Goal: Communication & Community: Answer question/provide support

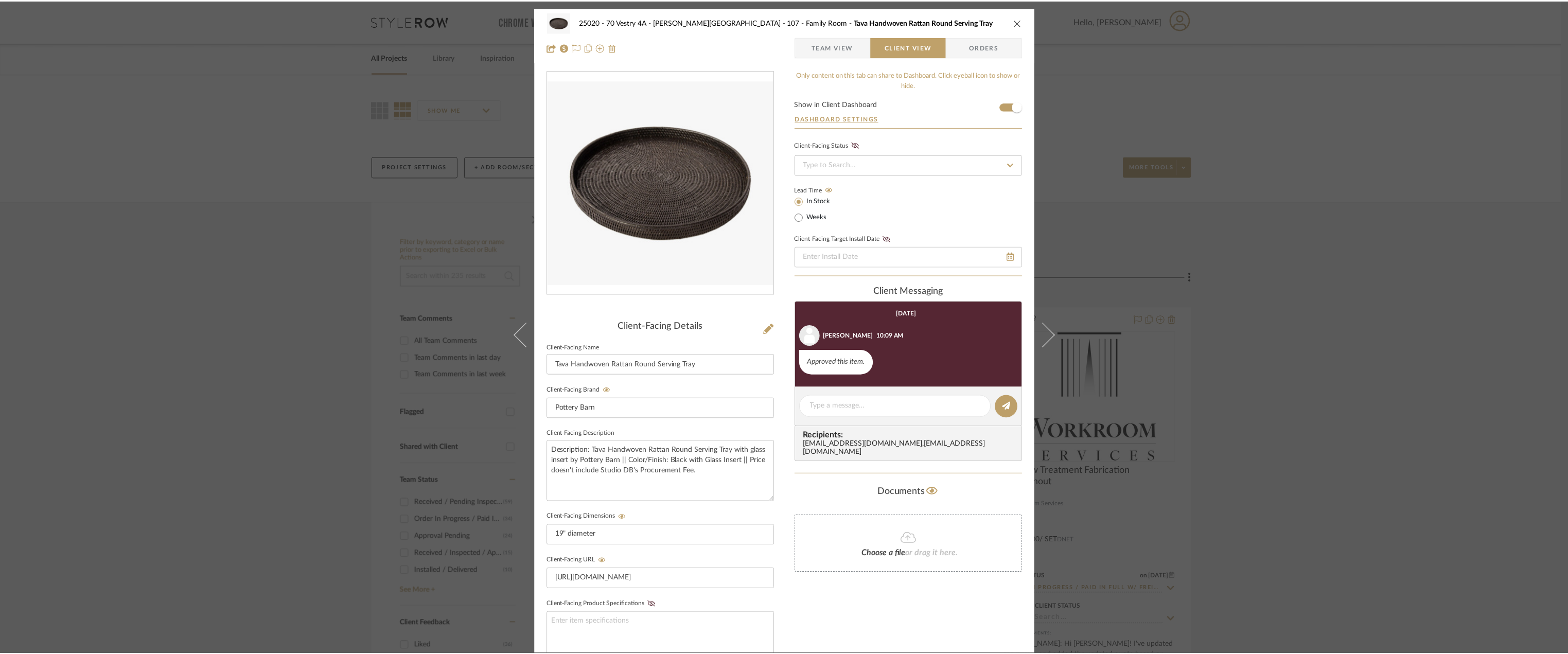
scroll to position [17, 0]
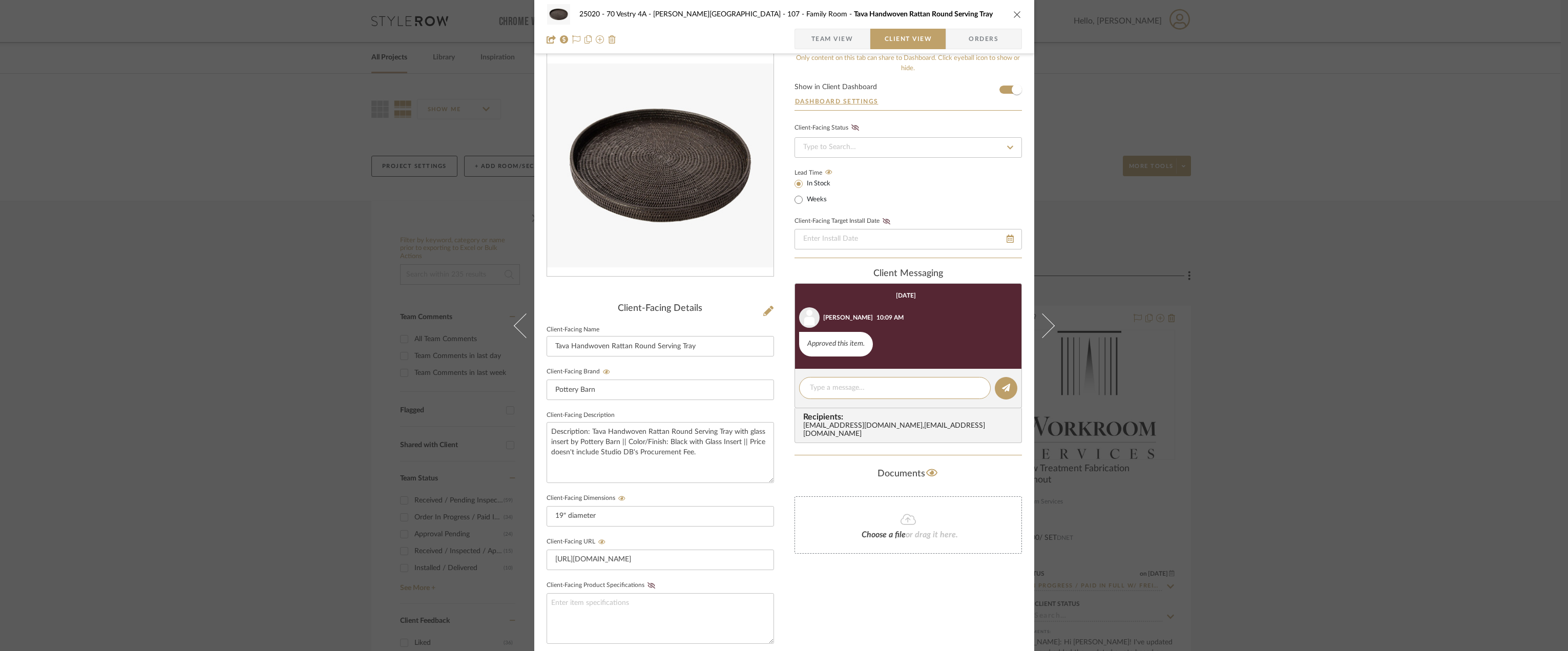
click at [834, 44] on span "Team View" at bounding box center [832, 39] width 42 height 21
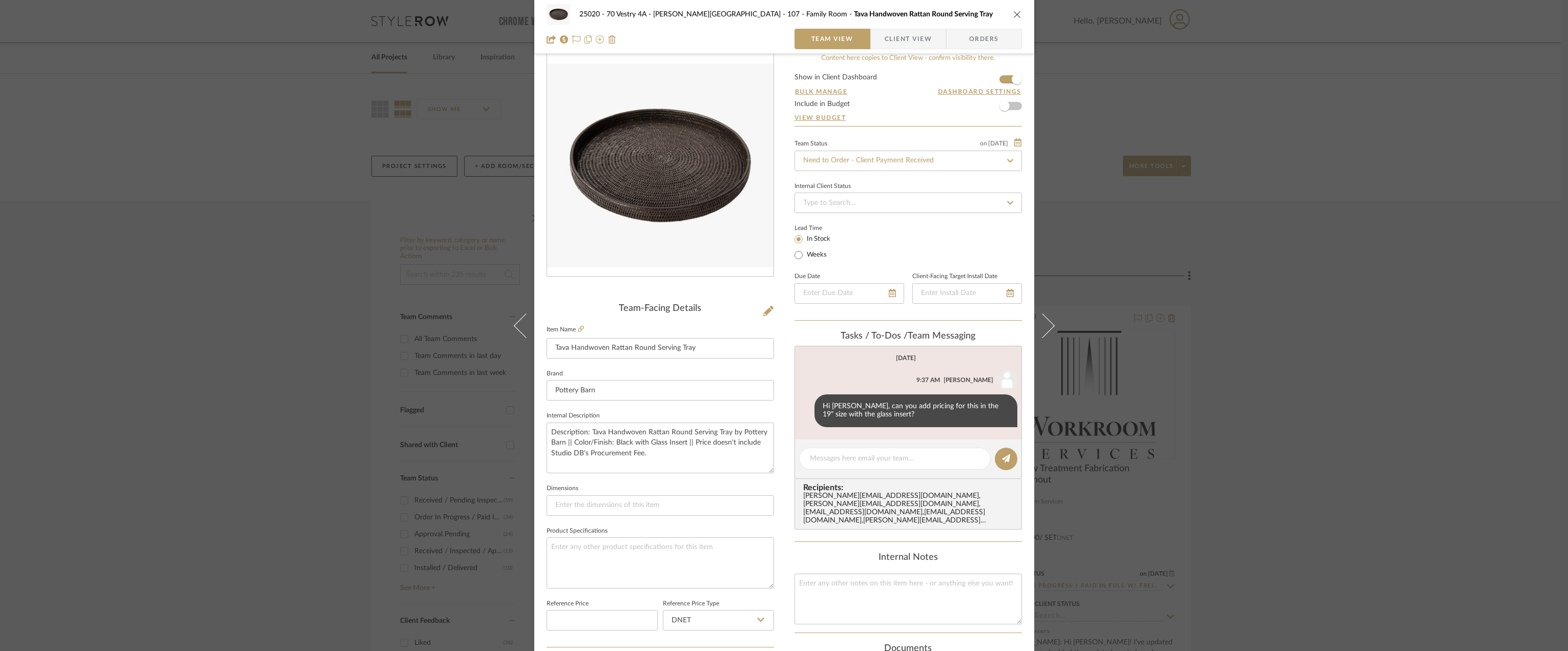
click at [1012, 19] on div "25020 - 70 Vestry 4A - Grant-Stanleigh 107 - Family Room Tava Handwoven Rattan …" at bounding box center [784, 15] width 475 height 21
click at [1015, 15] on icon "close" at bounding box center [1017, 14] width 8 height 8
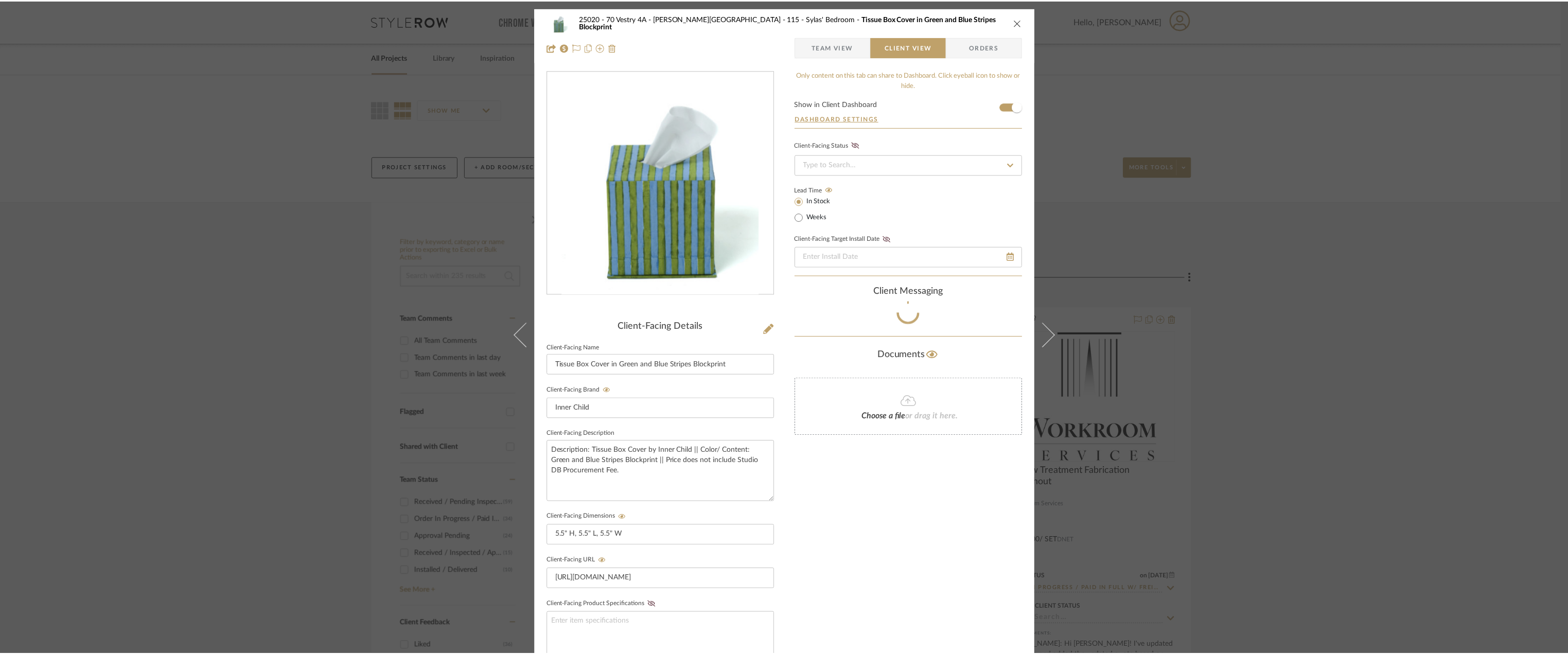
scroll to position [15, 0]
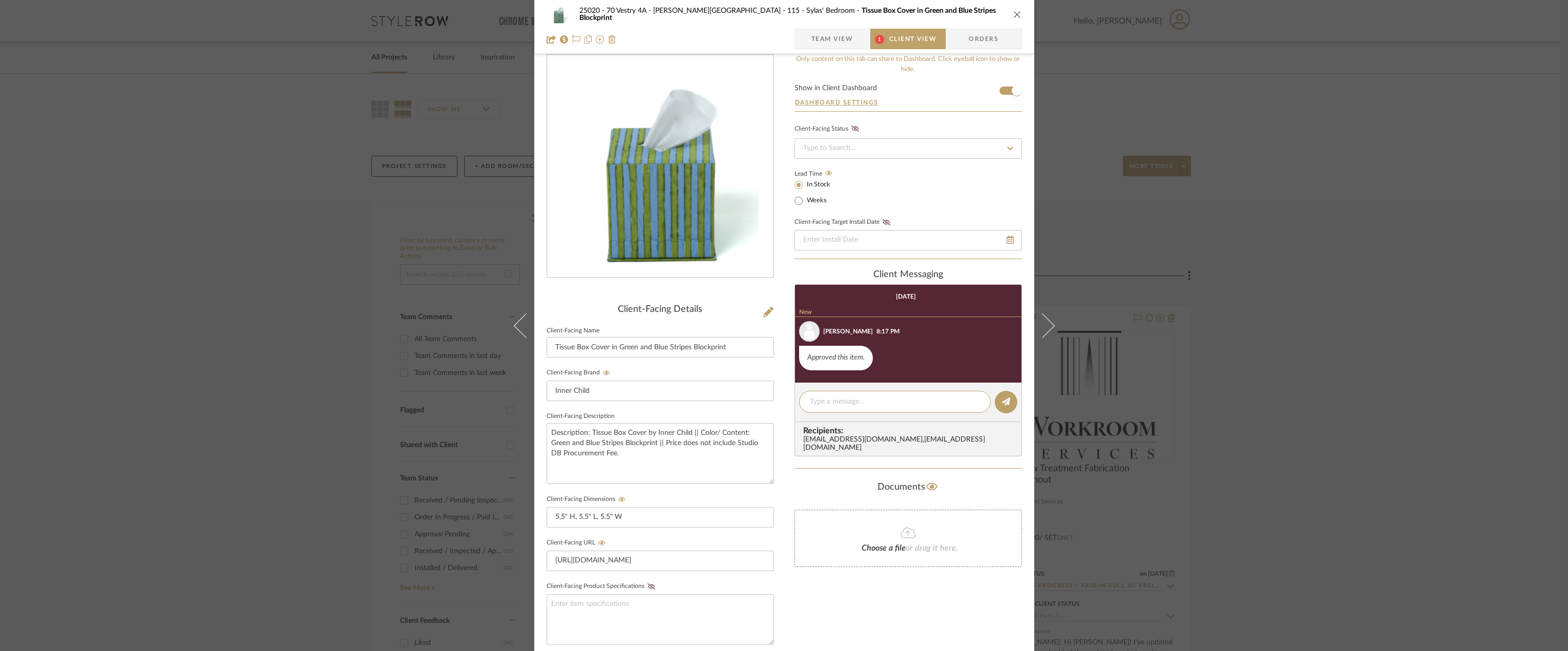
click at [830, 38] on span "Team View" at bounding box center [832, 39] width 42 height 21
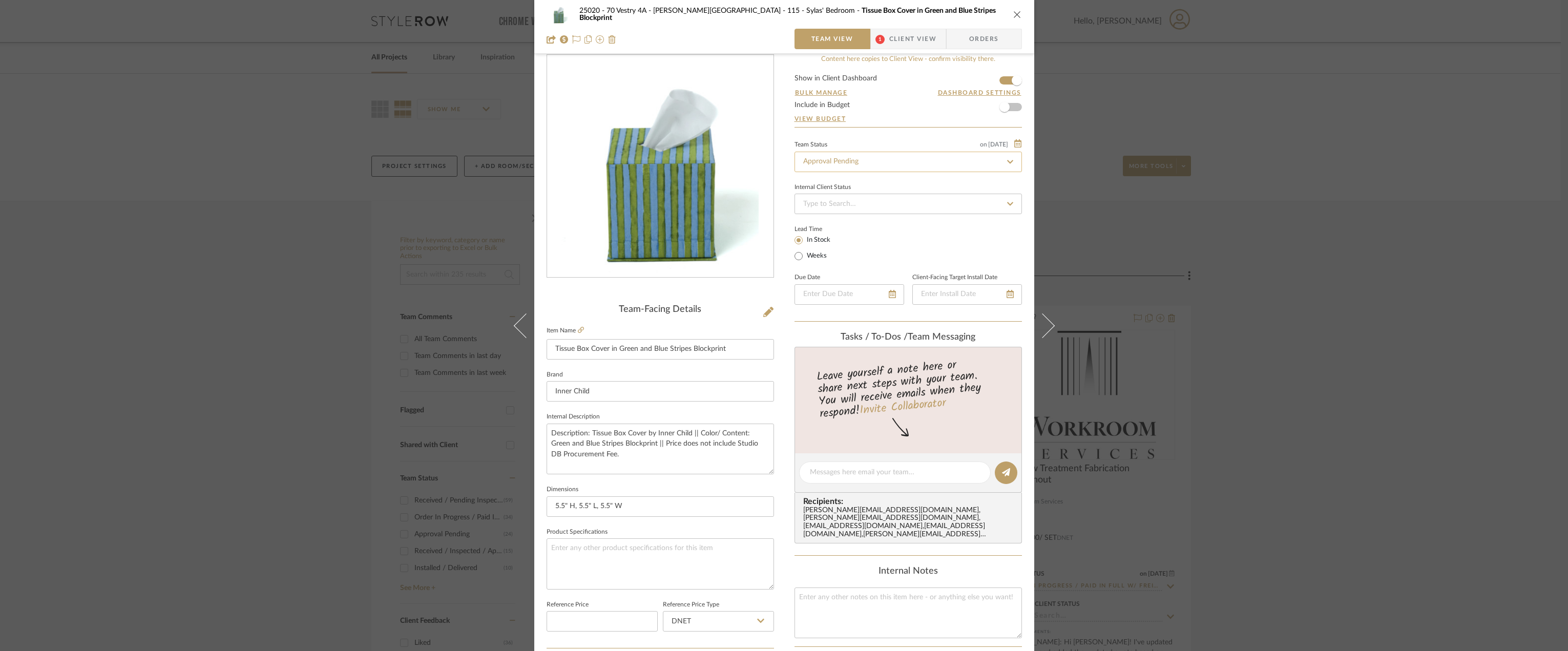
click at [841, 161] on input "Approval Pending" at bounding box center [908, 162] width 227 height 21
type input "nee"
click at [853, 269] on span "Need to Order - Client Payment Received" at bounding box center [867, 267] width 130 height 7
type input "8/25/2025"
type input "Need to Order - Client Payment Received"
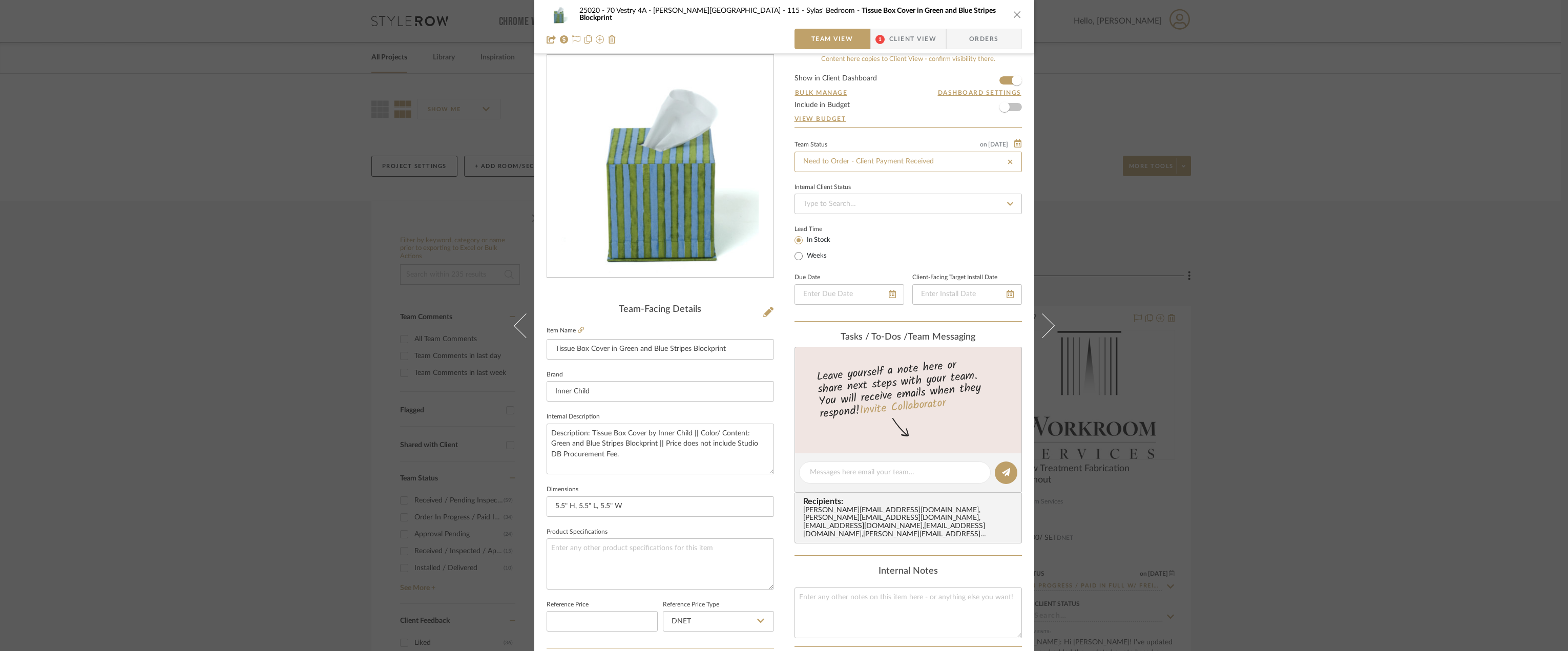
type input "8/25/2025"
type input "Need to Order - Client Payment Received"
click at [1014, 15] on icon "close" at bounding box center [1017, 14] width 8 height 8
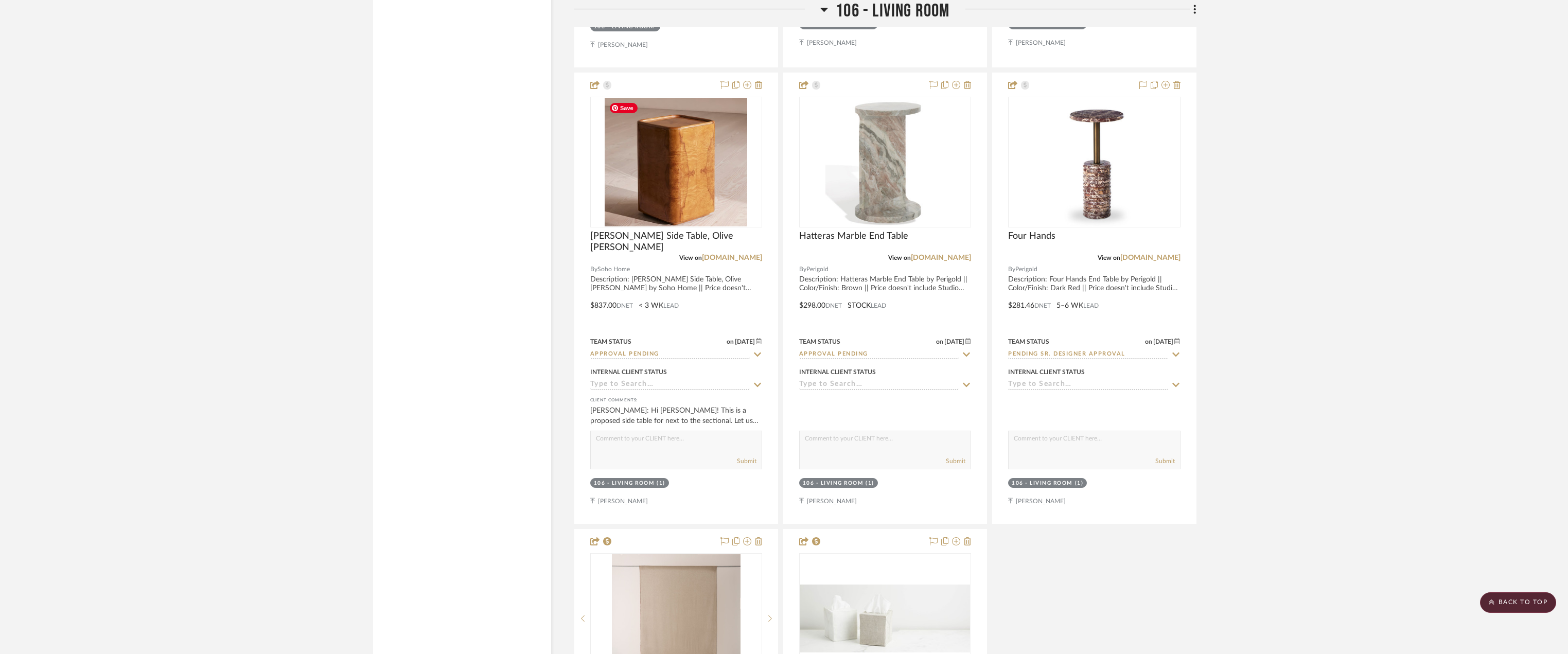
scroll to position [4782, 0]
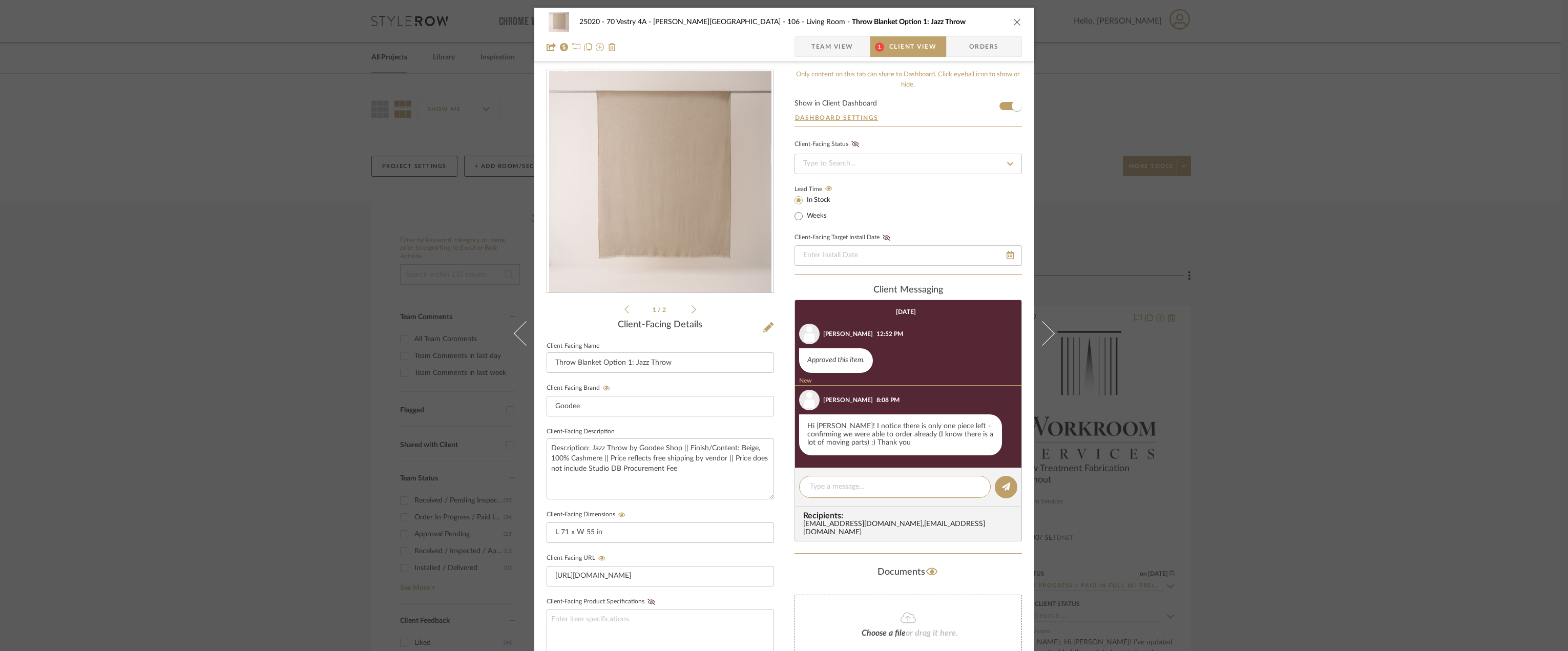
scroll to position [17, 0]
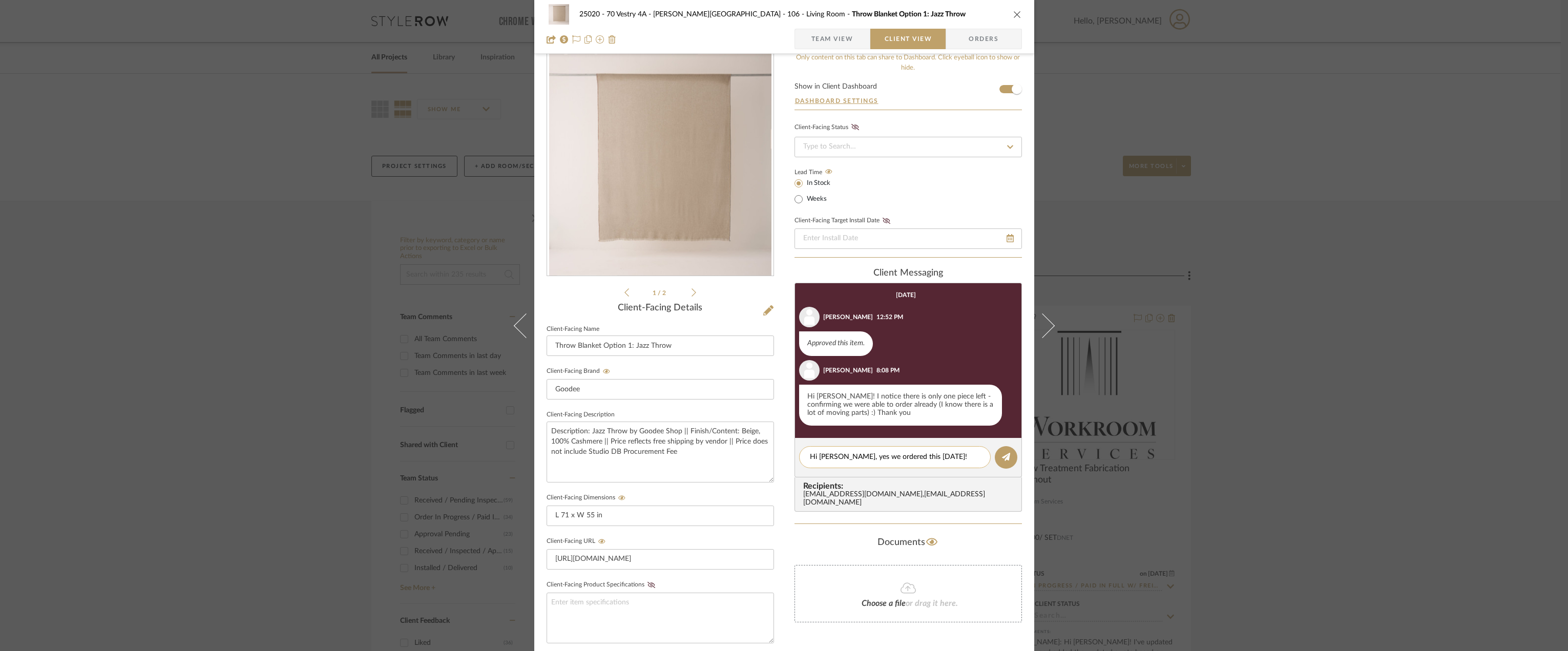
click at [956, 453] on textarea "Hi [PERSON_NAME], yes we ordered this [DATE]!" at bounding box center [895, 457] width 170 height 11
click at [948, 458] on textarea "Hi [PERSON_NAME], yes we ordered this [DATE]!" at bounding box center [895, 457] width 170 height 11
click at [931, 460] on textarea "Hi [PERSON_NAME], yes we ordered this [DATE]!" at bounding box center [895, 457] width 170 height 11
type textarea "Hi [PERSON_NAME], yes we ordered this [DATE]!"
click at [1007, 452] on button at bounding box center [1006, 457] width 23 height 23
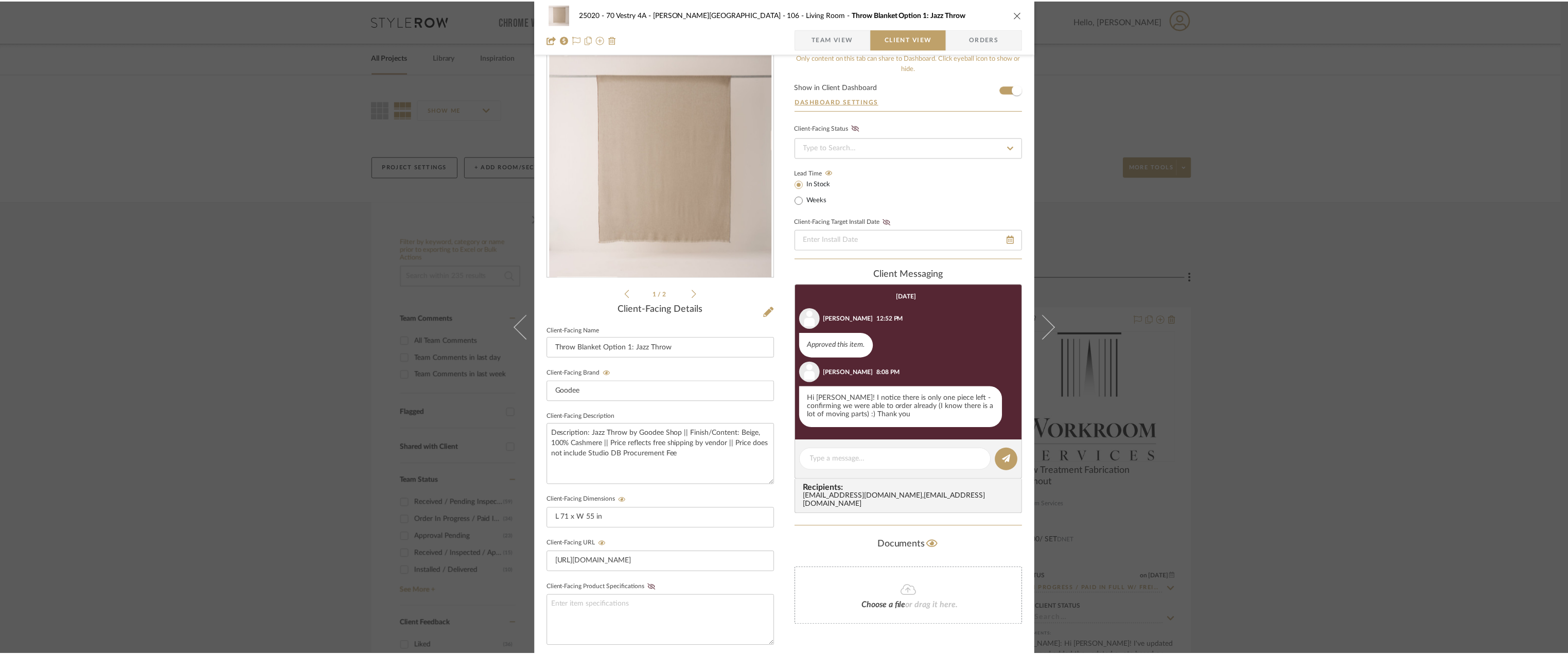
scroll to position [23, 0]
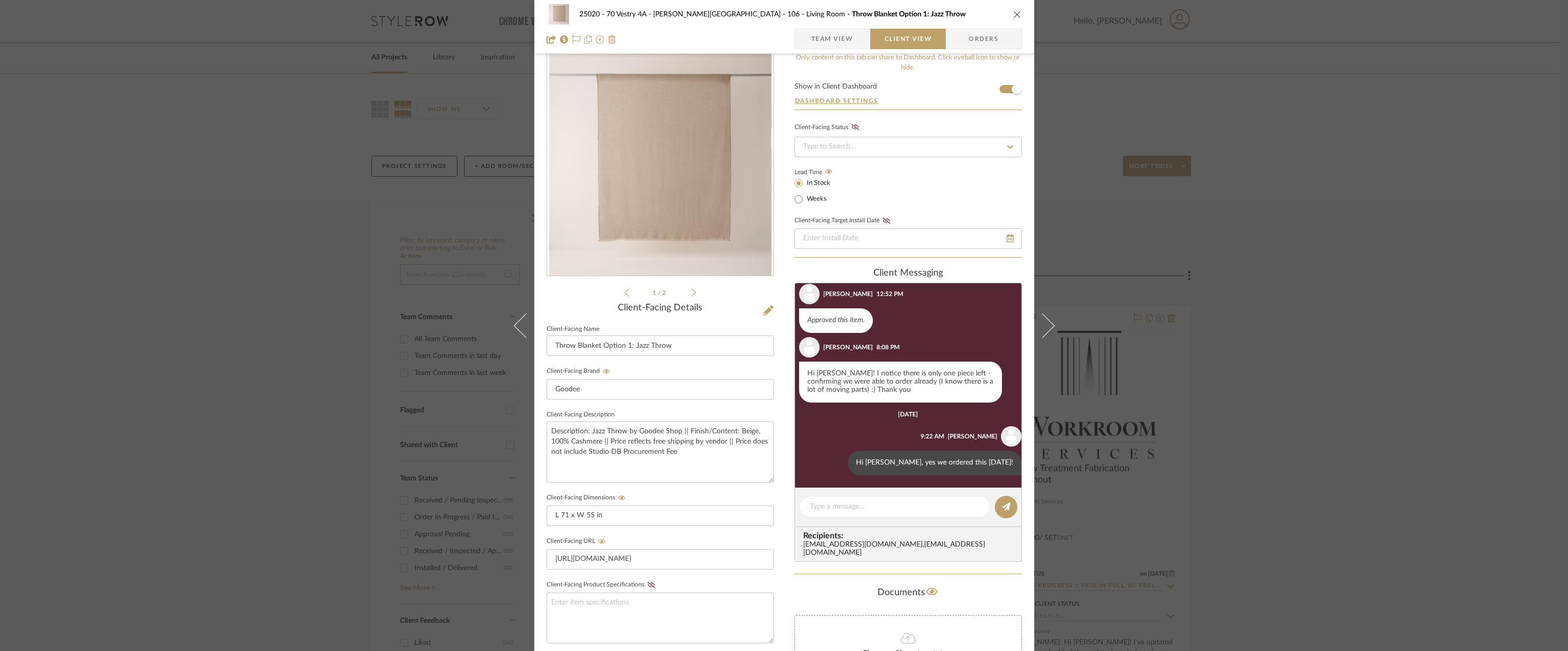
click at [1225, 407] on div "25020 - 70 Vestry 4A - [PERSON_NAME] 106 - Living Room Throw Blanket Option 1: …" at bounding box center [784, 325] width 1568 height 651
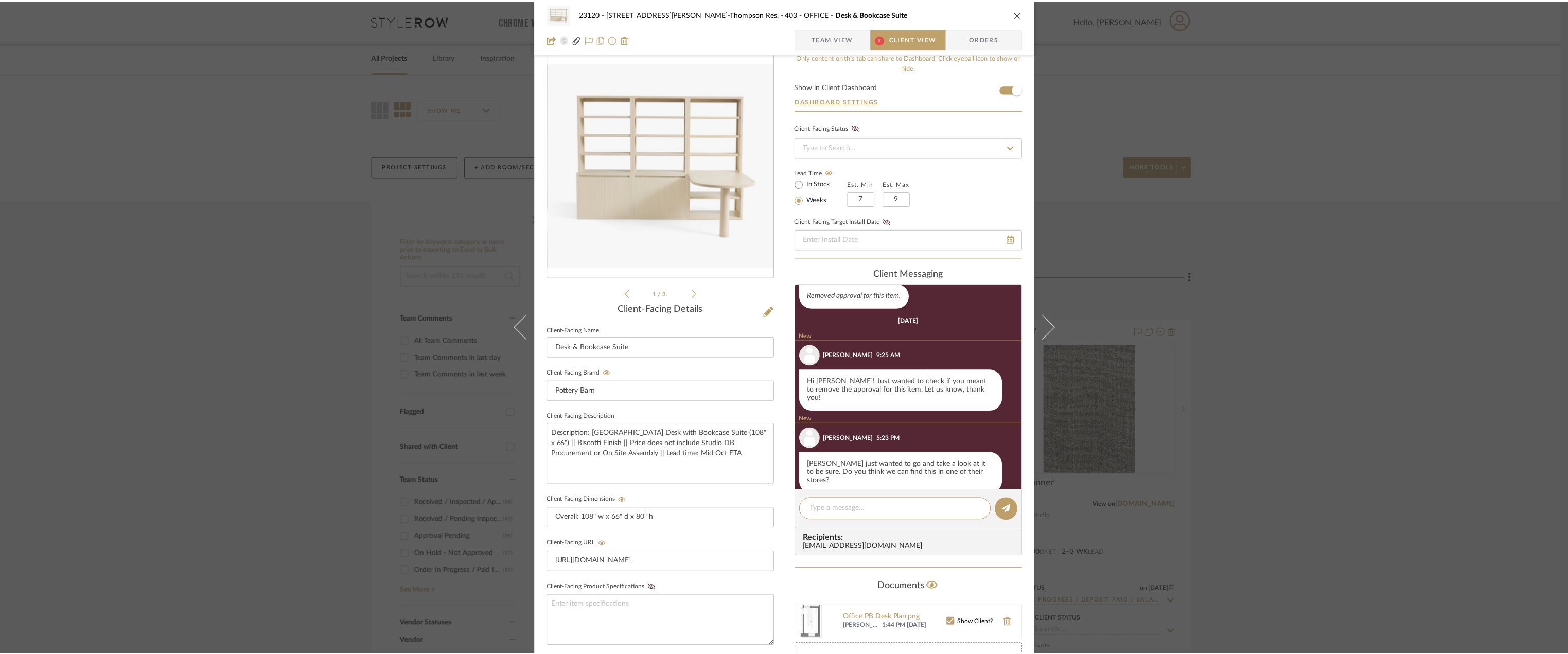
scroll to position [76, 0]
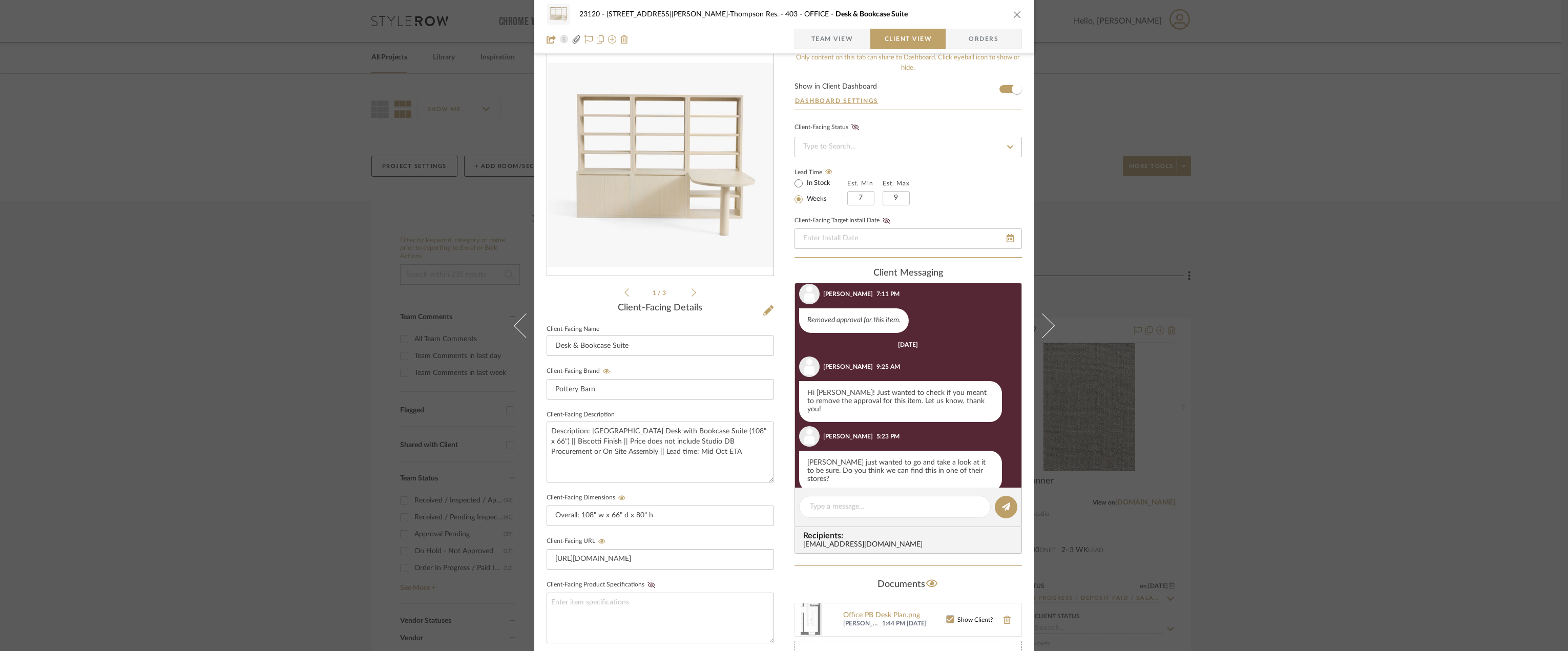
click at [1326, 254] on div "23120 - 239 Dean St, Unwin-Thompson Res. 403 - OFFICE Desk & Bookcase Suite Tea…" at bounding box center [784, 325] width 1568 height 651
